Goal: Task Accomplishment & Management: Use online tool/utility

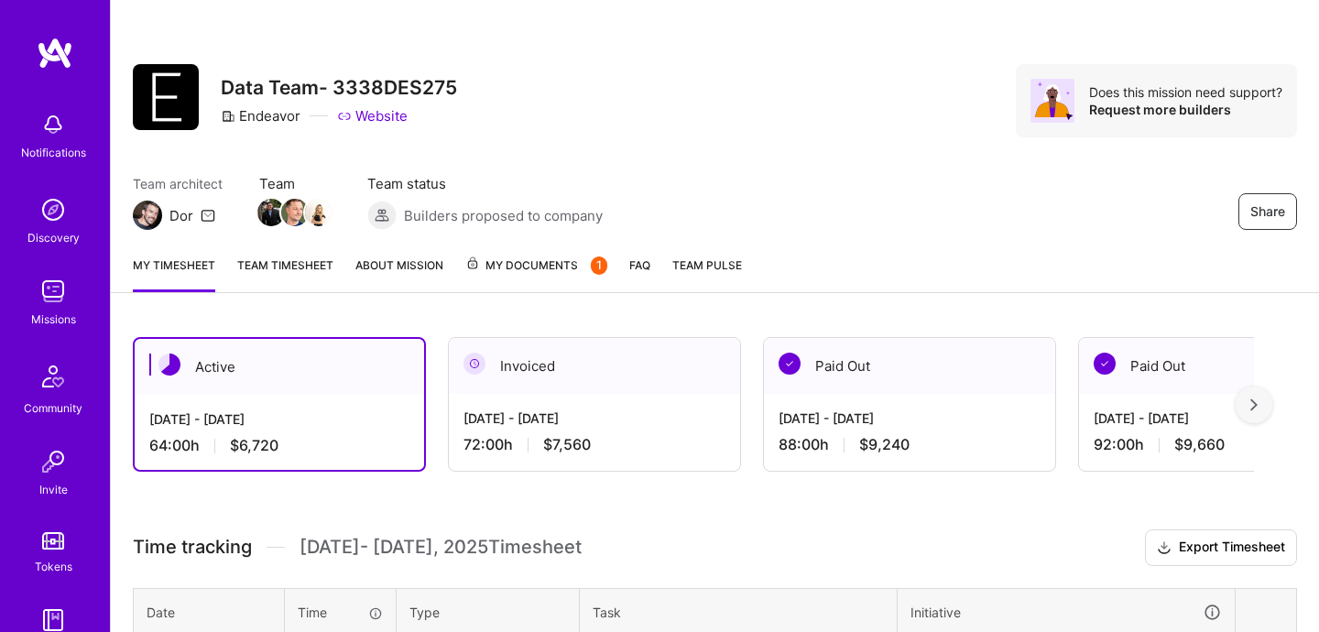
scroll to position [649, 0]
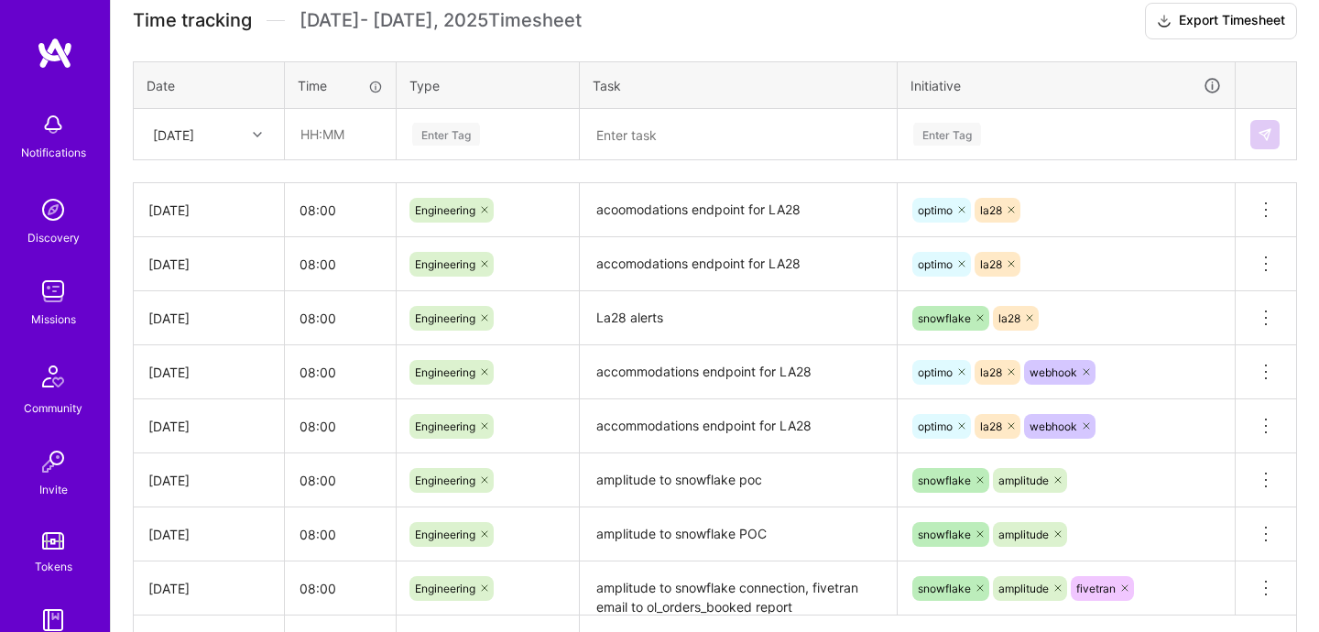
scroll to position [519, 0]
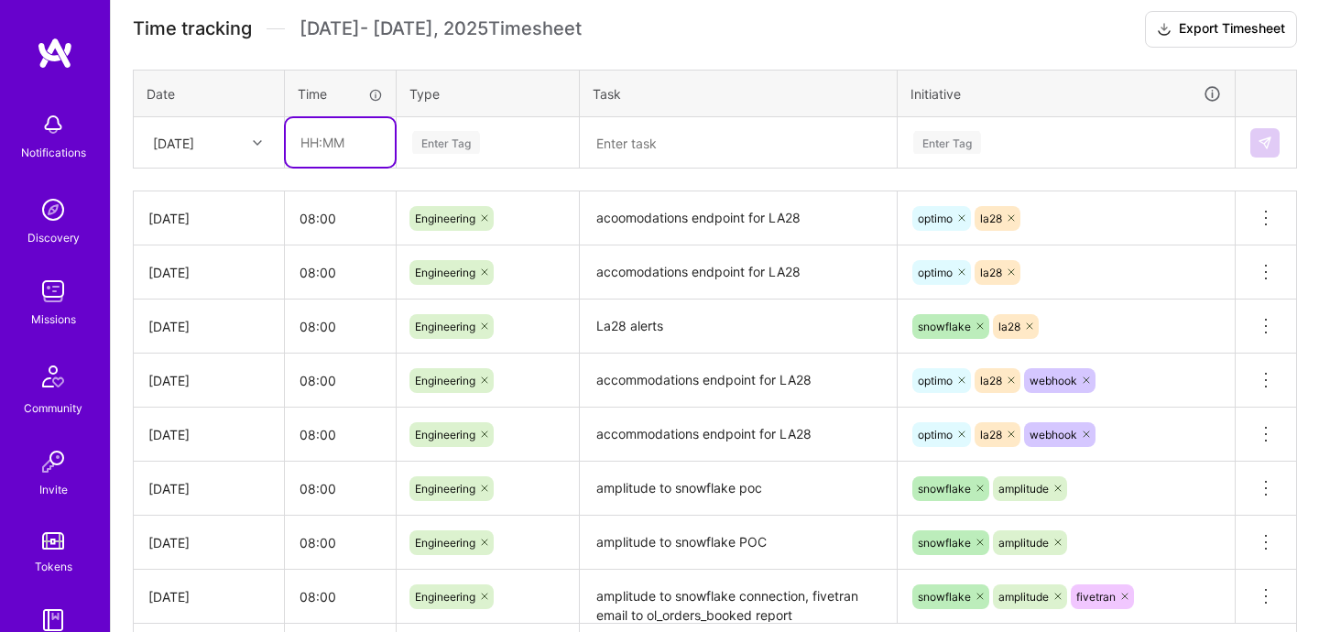
click at [346, 155] on input "text" at bounding box center [340, 142] width 109 height 49
type input "08:00"
click at [447, 160] on div "Enter Tag" at bounding box center [488, 143] width 180 height 48
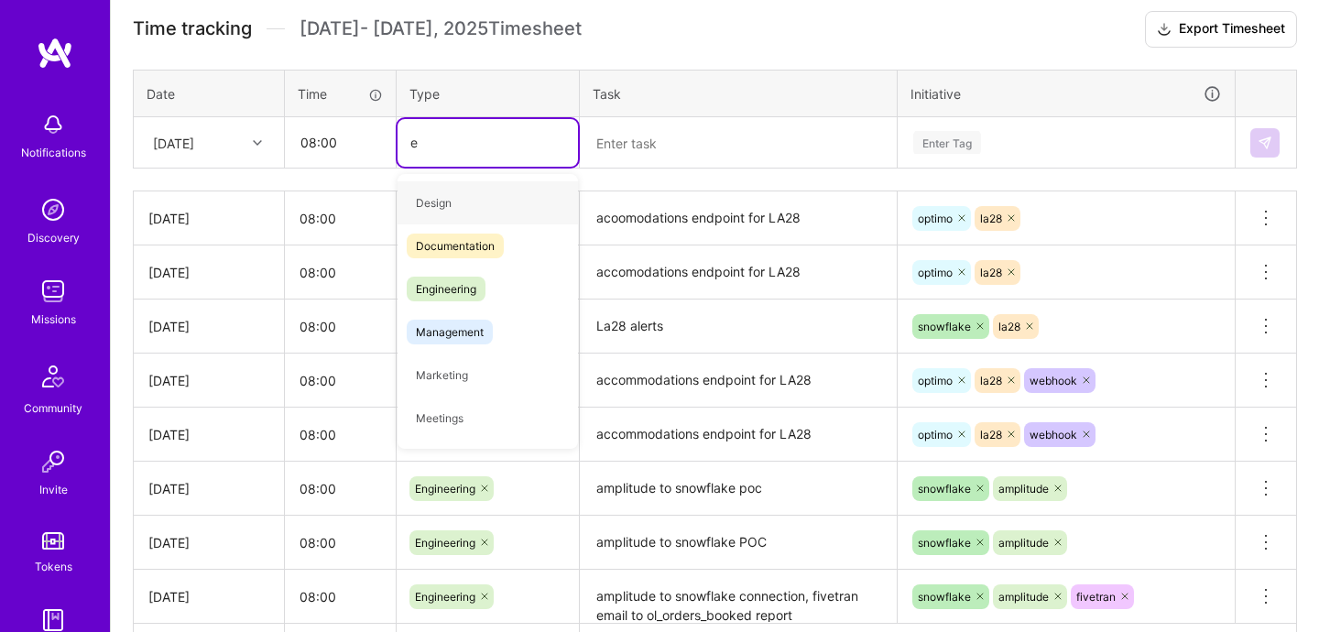
type input "en"
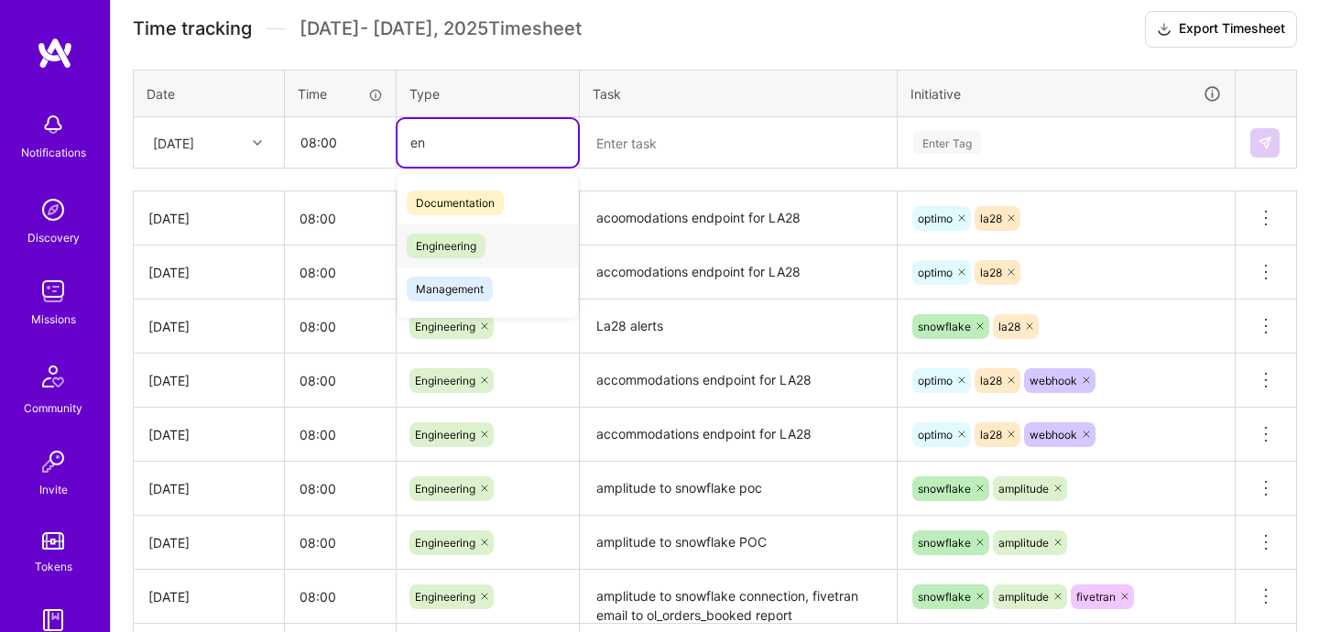
click at [456, 241] on span "Engineering" at bounding box center [446, 246] width 79 height 25
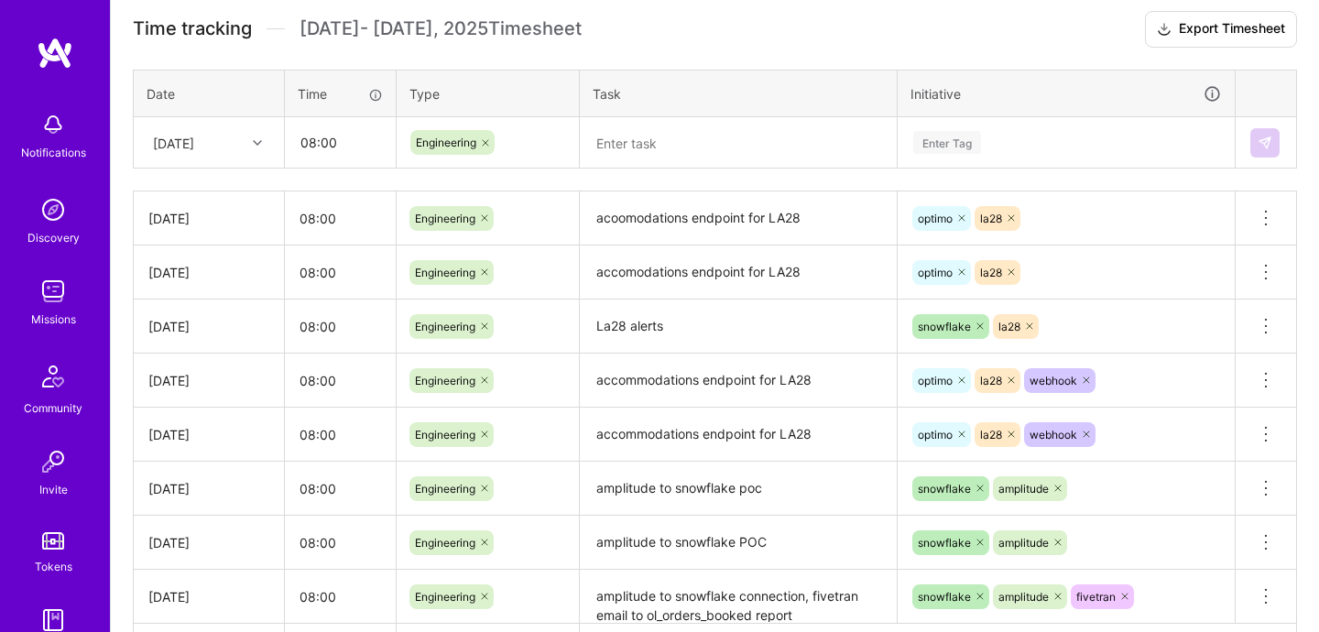
click at [663, 170] on div "Time tracking Sep 1 - Sep 15 , 2025 Timesheet Export Timesheet Date Time Type T…" at bounding box center [715, 342] width 1165 height 662
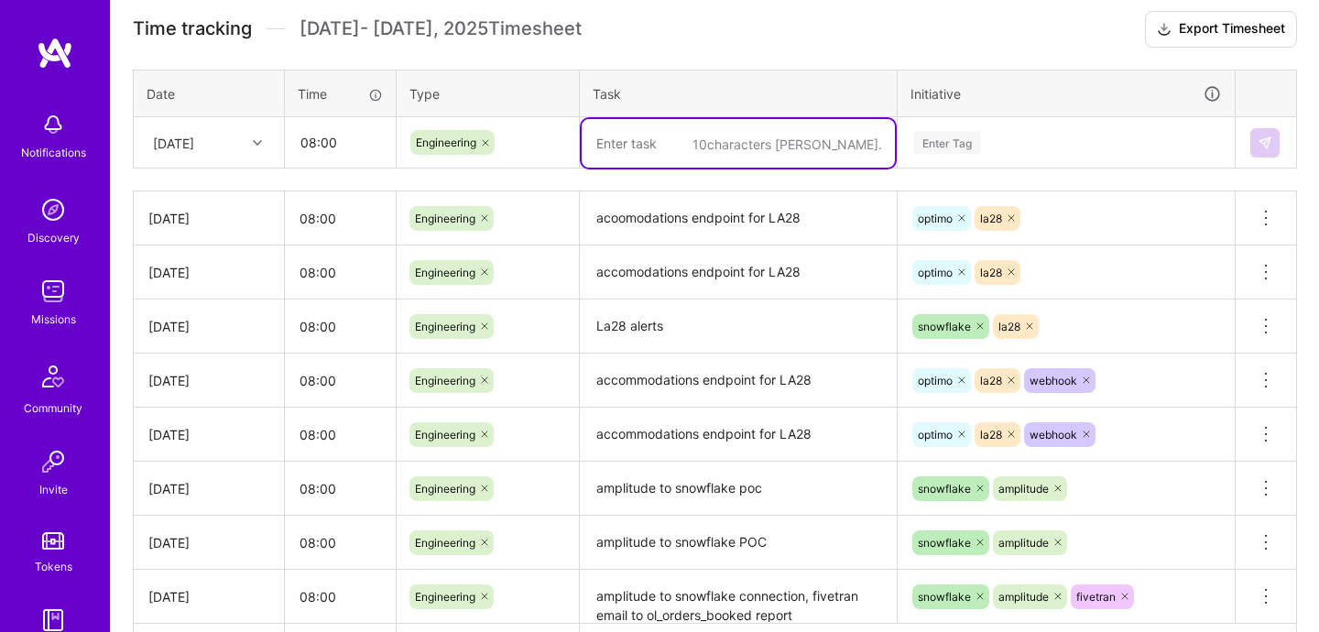
click at [666, 152] on textarea at bounding box center [738, 143] width 313 height 49
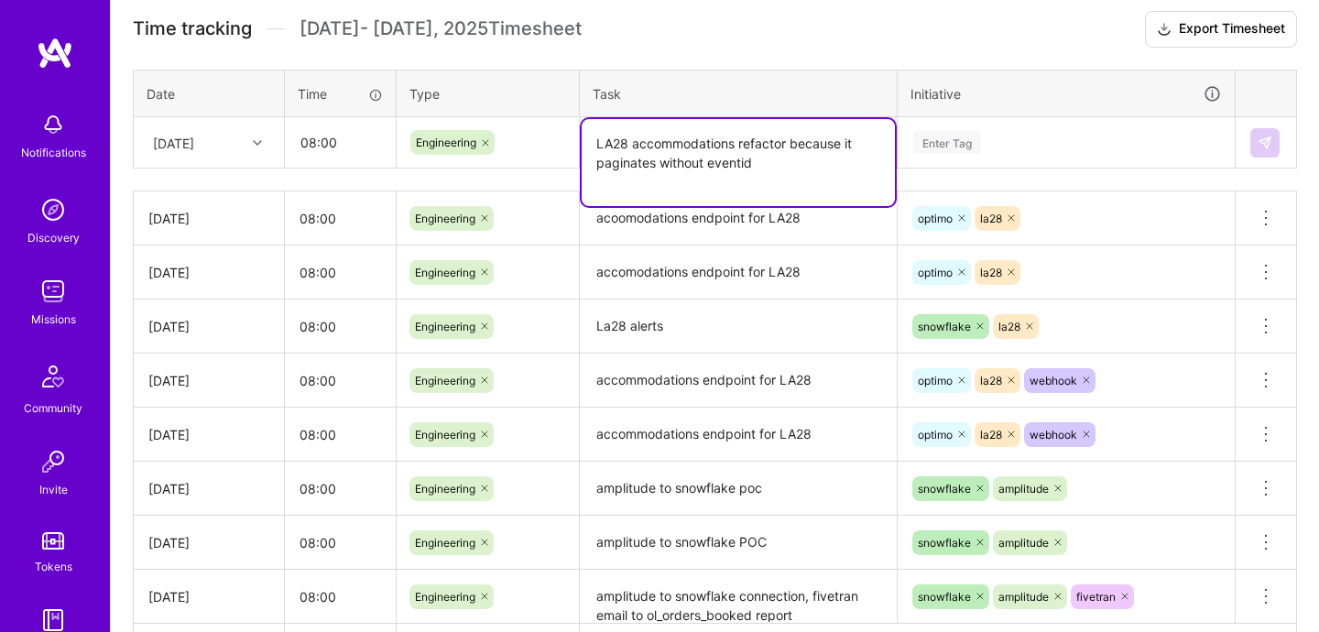
type textarea "LA28 accommodations refactor because it paginates without eventid"
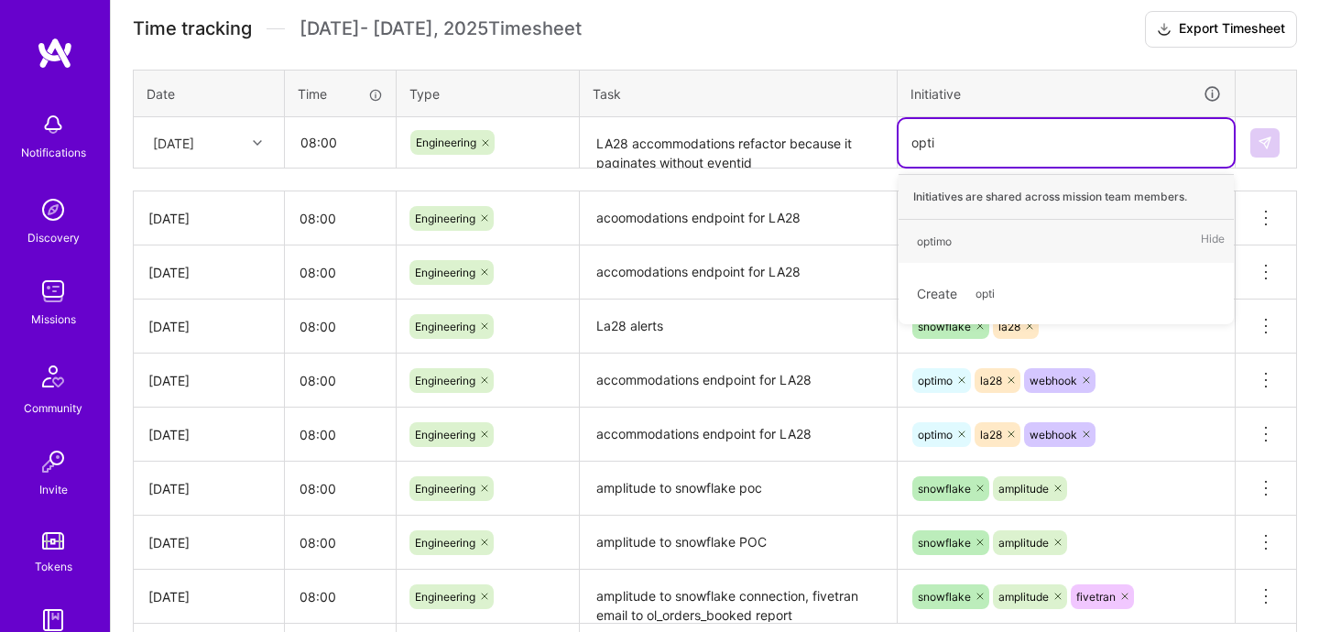
type input "optim"
click at [911, 239] on span "optimo" at bounding box center [934, 241] width 53 height 25
type input "la28"
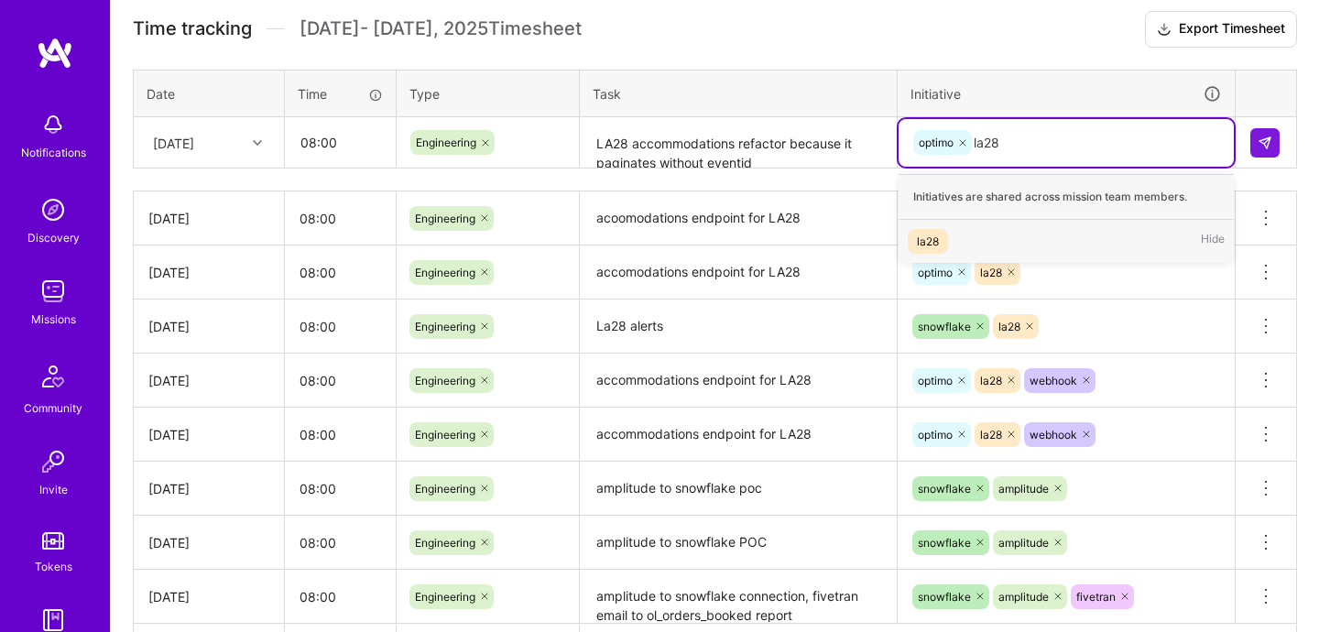
click at [927, 229] on span "la28" at bounding box center [928, 241] width 40 height 25
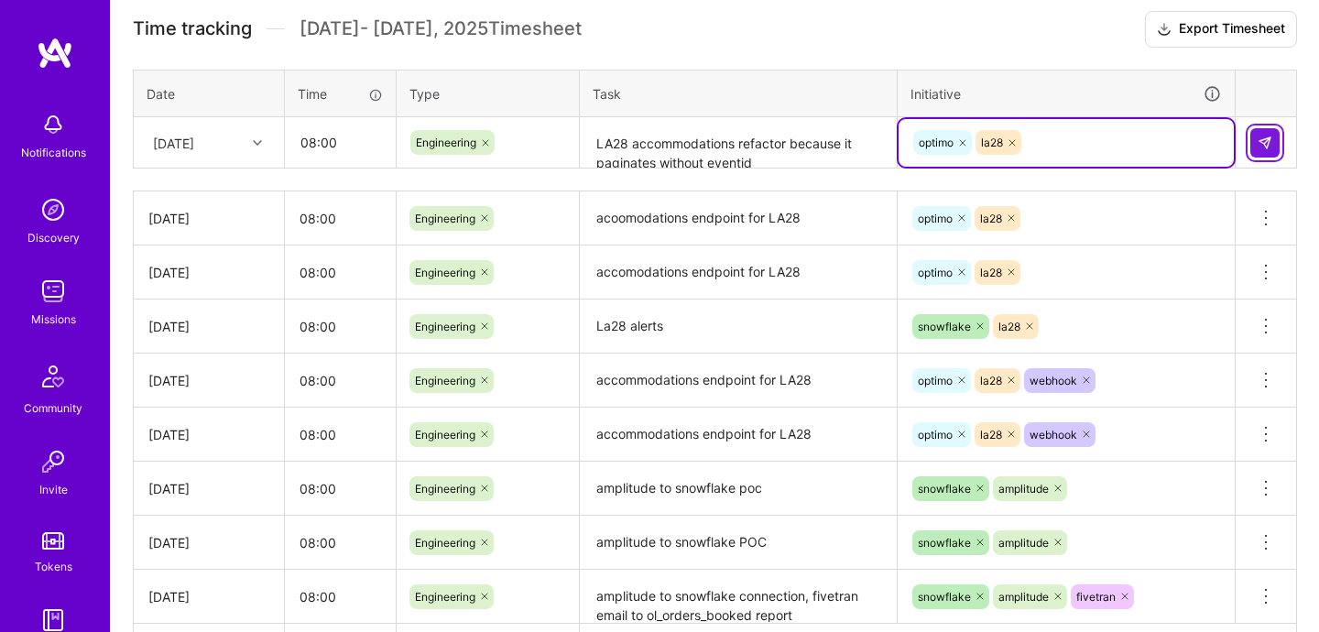
click at [1275, 139] on button at bounding box center [1265, 142] width 29 height 29
